Goal: Task Accomplishment & Management: Manage account settings

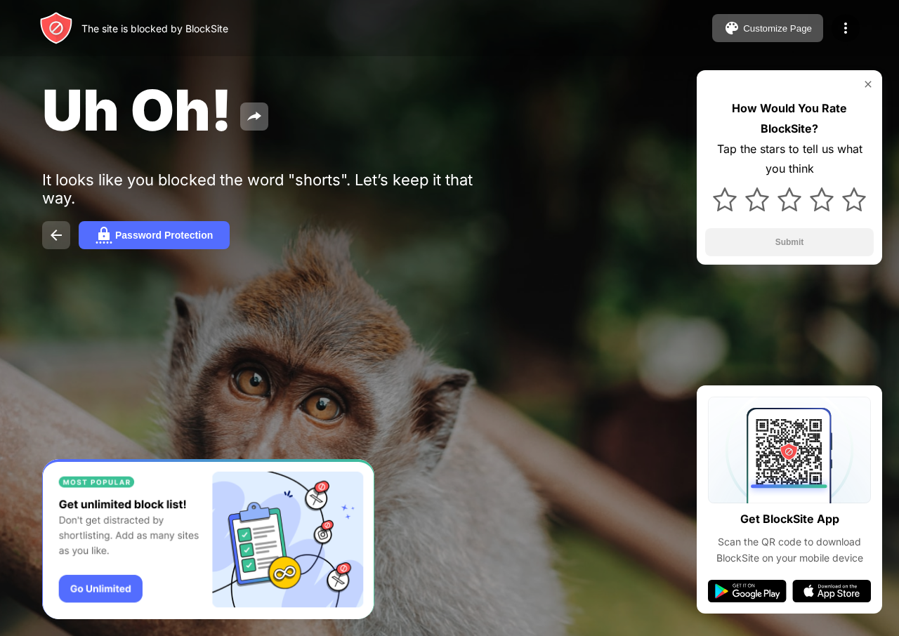
click at [55, 233] on img at bounding box center [56, 235] width 17 height 17
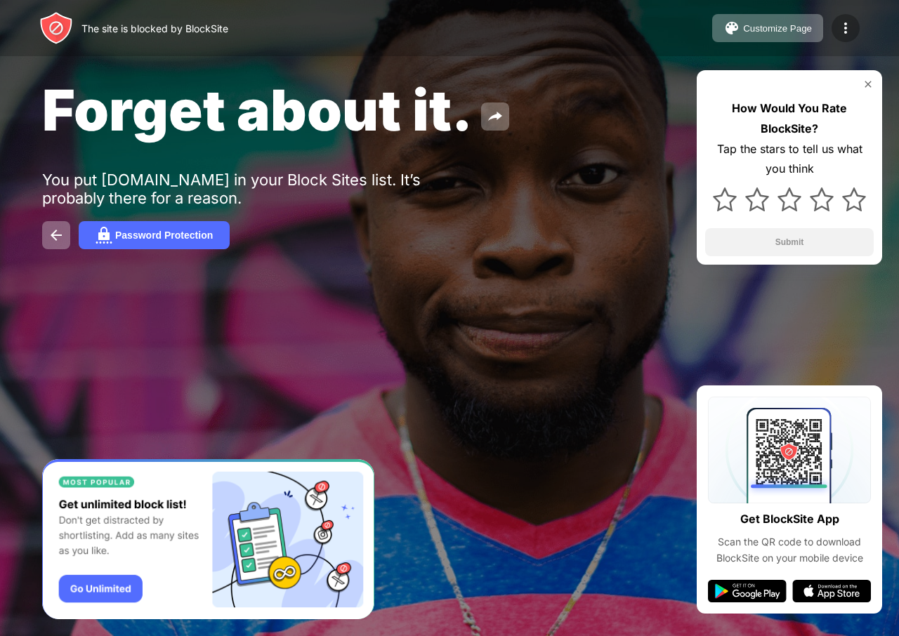
click at [841, 27] on img at bounding box center [845, 28] width 17 height 17
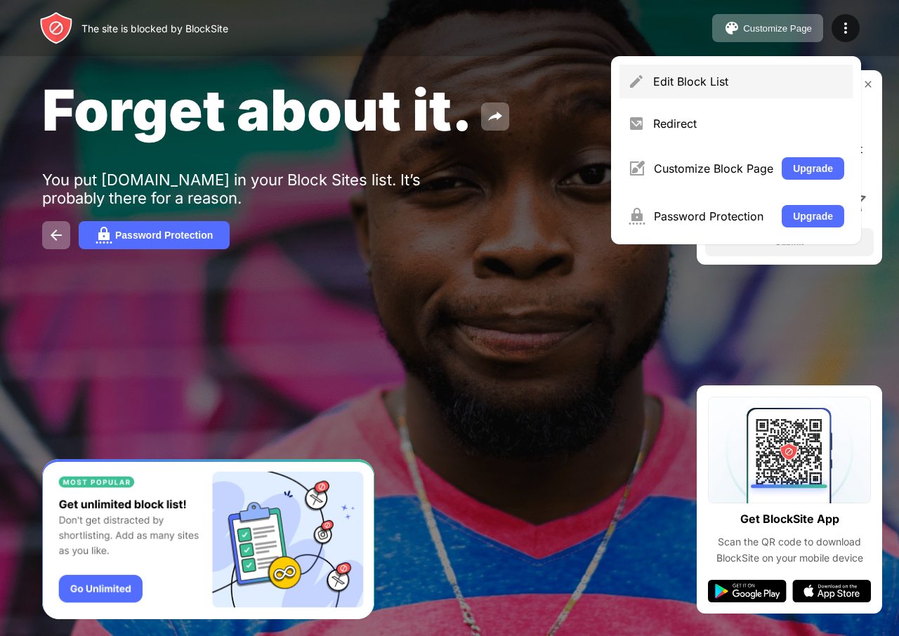
click at [712, 81] on div "Edit Block List" at bounding box center [748, 81] width 191 height 14
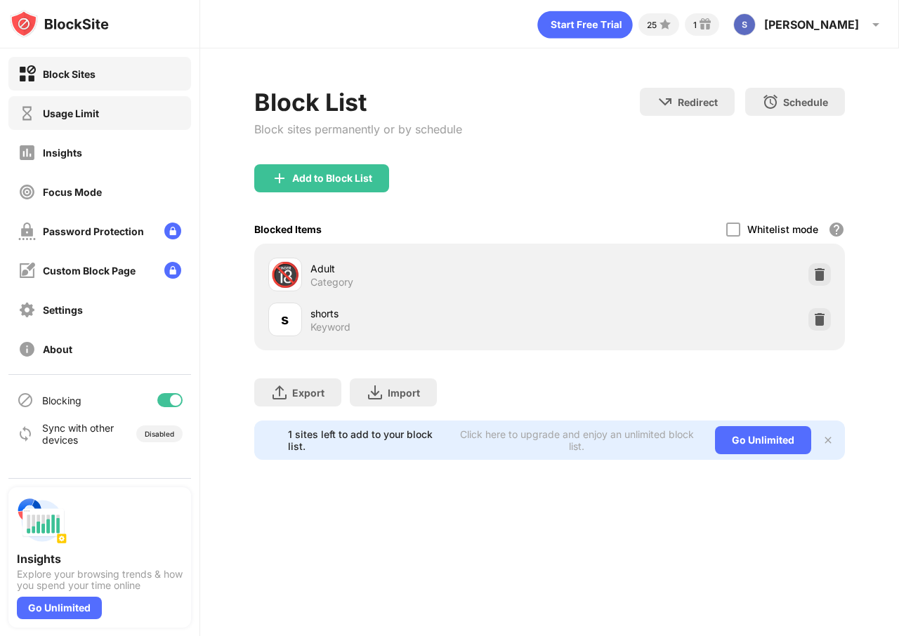
click at [96, 124] on div "Usage Limit" at bounding box center [99, 113] width 183 height 34
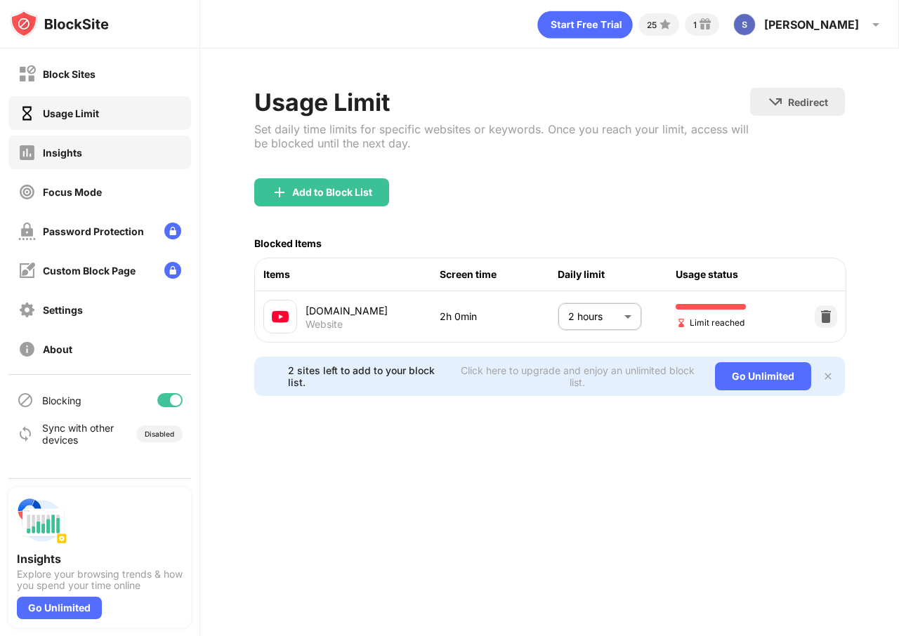
click at [131, 167] on div "Insights" at bounding box center [99, 153] width 183 height 34
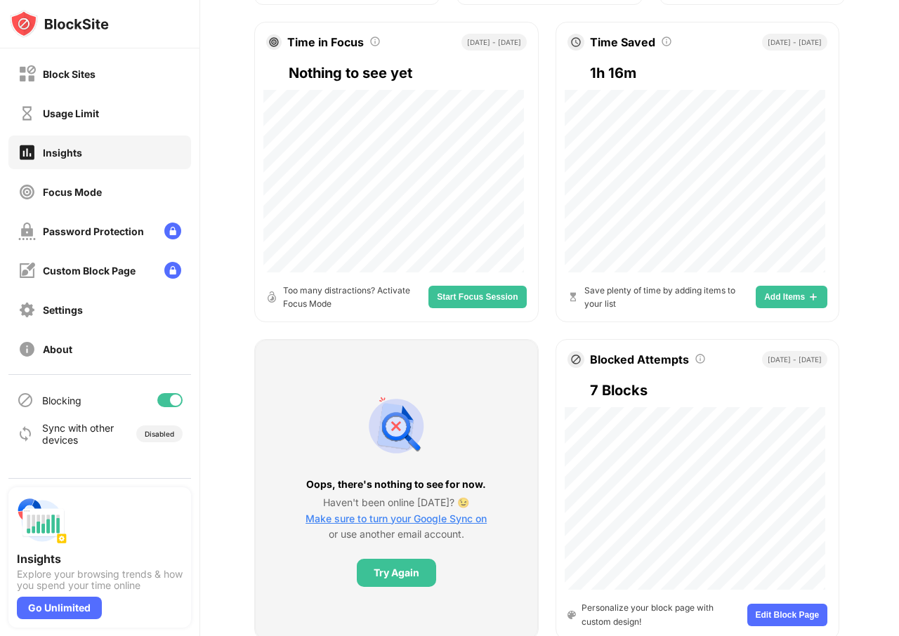
scroll to position [140, 0]
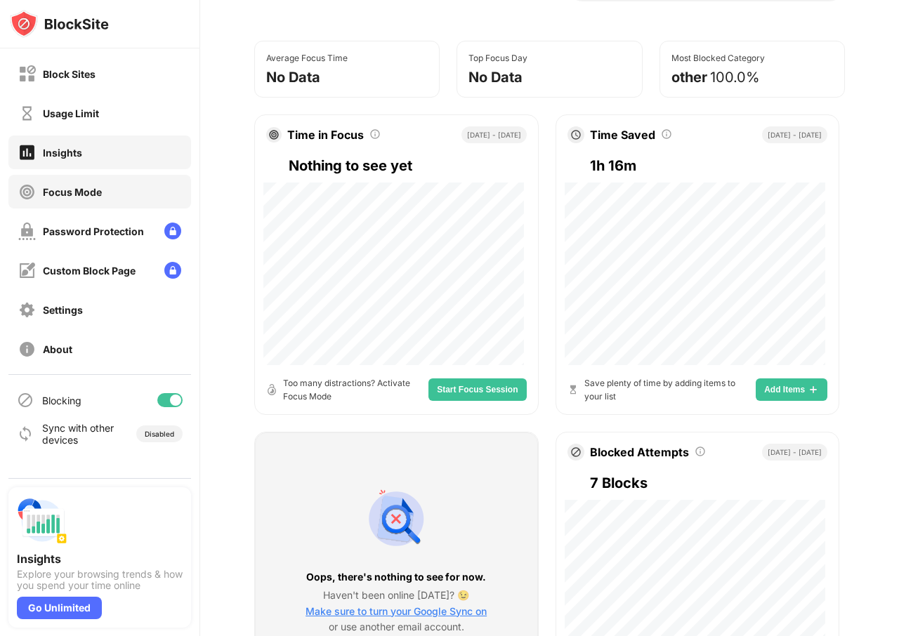
click at [115, 191] on div "Focus Mode" at bounding box center [99, 192] width 183 height 34
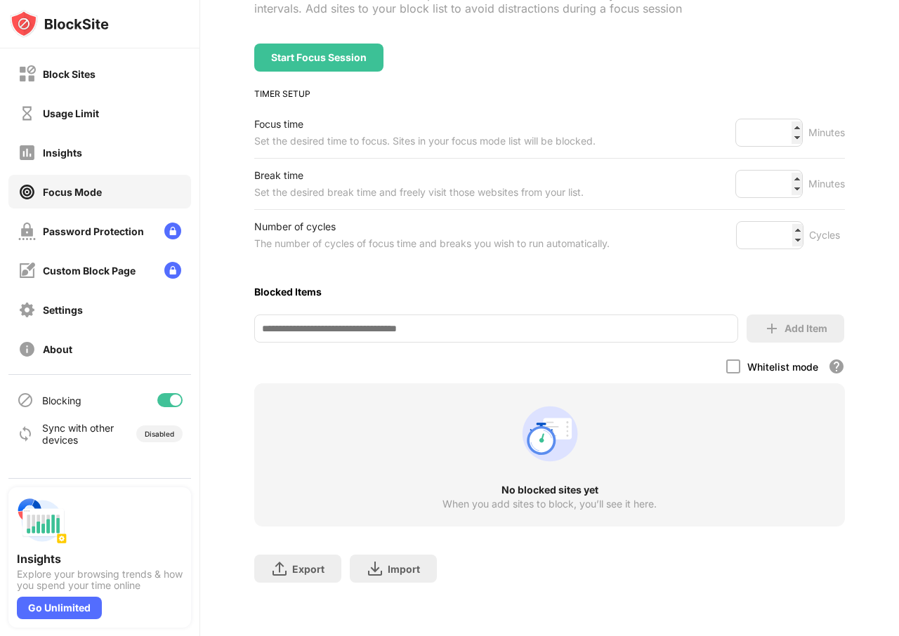
scroll to position [145, 0]
